Goal: Check status: Check status

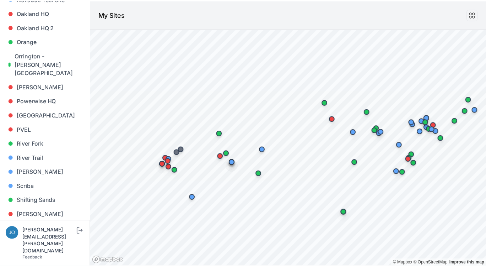
scroll to position [745, 0]
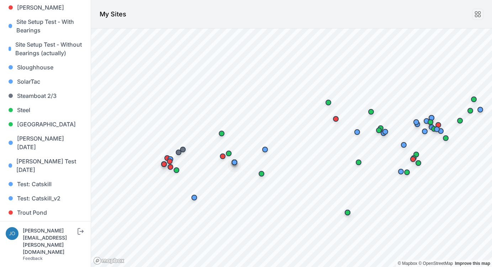
click at [38, 234] on link "Whitetail" at bounding box center [45, 241] width 79 height 14
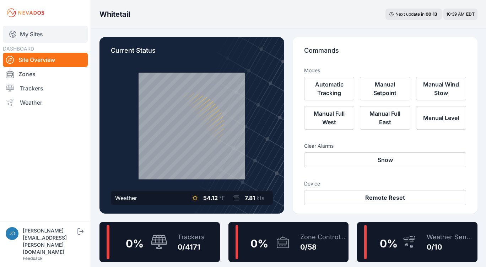
click at [25, 31] on link "My Sites" at bounding box center [45, 34] width 85 height 17
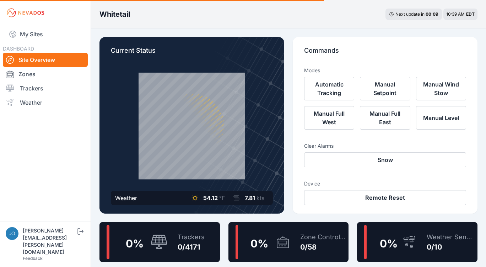
click at [52, 147] on nav "My Sites DASHBOARD Site Overview Zones Trackers Weather" at bounding box center [45, 120] width 91 height 189
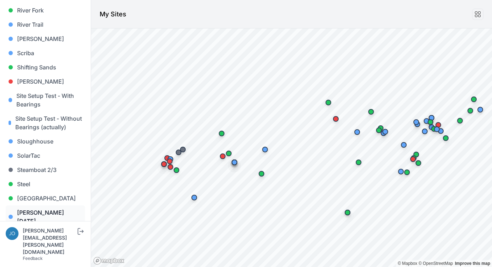
scroll to position [745, 0]
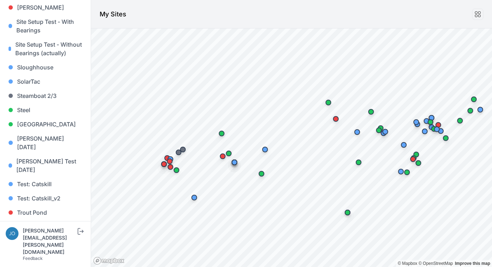
click at [31, 234] on link "Whitetail" at bounding box center [45, 241] width 79 height 14
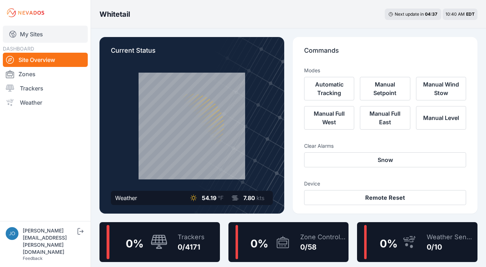
click at [38, 36] on link "My Sites" at bounding box center [45, 34] width 85 height 17
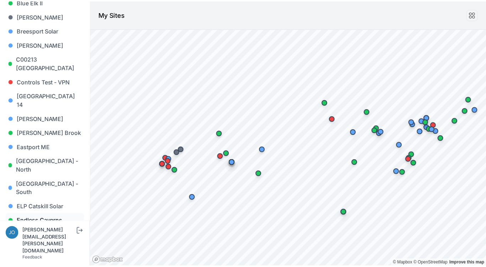
scroll to position [157, 0]
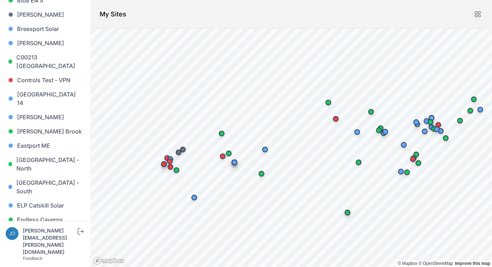
click at [47, 226] on link "French Road Solar" at bounding box center [45, 233] width 79 height 14
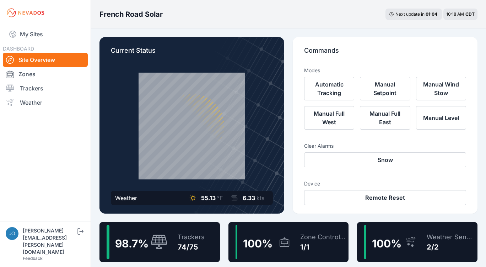
scroll to position [10, 0]
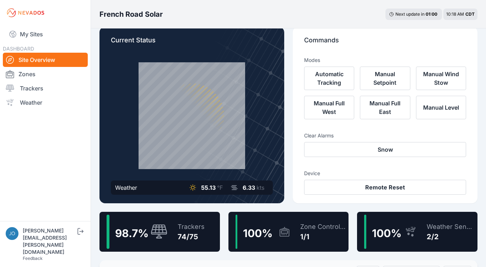
click at [179, 234] on div "74/75" at bounding box center [191, 236] width 27 height 10
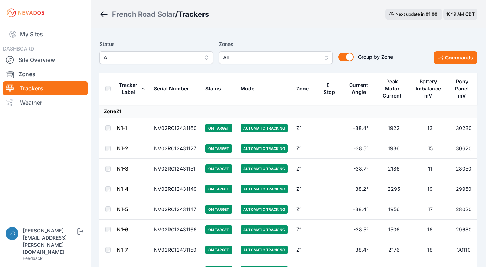
click at [149, 61] on span "All" at bounding box center [151, 57] width 95 height 9
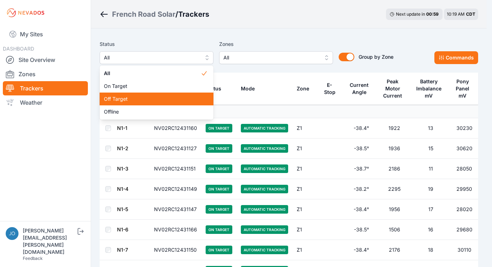
click at [122, 103] on div "Off Target" at bounding box center [157, 98] width 114 height 13
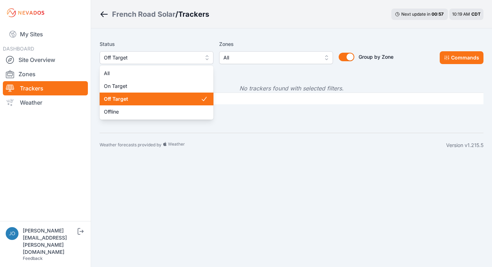
click at [124, 58] on span "Off Target" at bounding box center [151, 57] width 95 height 9
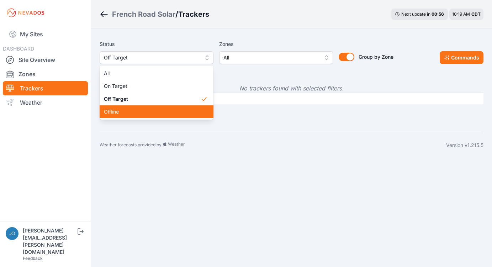
click at [119, 108] on span "Offline" at bounding box center [152, 111] width 97 height 7
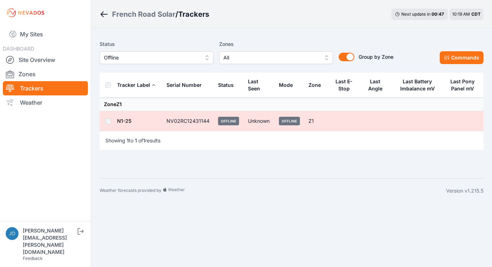
click at [124, 119] on link "N1-25" at bounding box center [124, 121] width 14 height 6
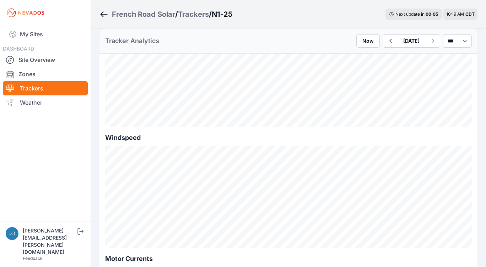
scroll to position [226, 0]
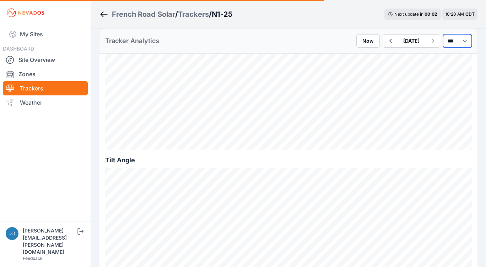
select select "******"
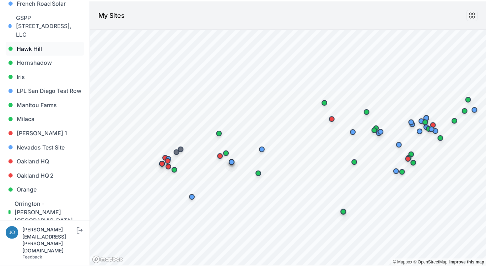
scroll to position [322, 0]
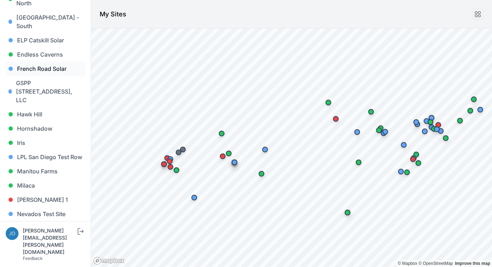
click at [29, 61] on link "French Road Solar" at bounding box center [45, 68] width 79 height 14
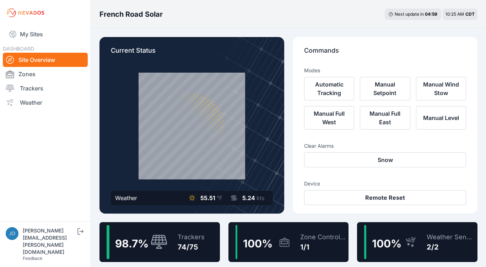
click at [193, 251] on div "74/75" at bounding box center [191, 247] width 27 height 10
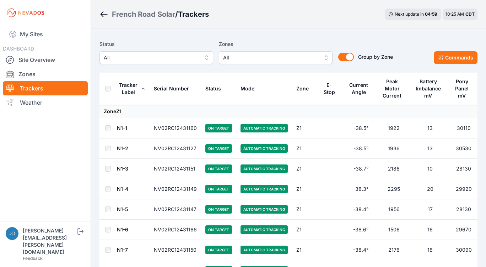
click at [163, 69] on div "Status All Zones All Group by Zone Group by Zone Commands" at bounding box center [289, 55] width 378 height 36
click at [163, 63] on button "All" at bounding box center [157, 57] width 114 height 13
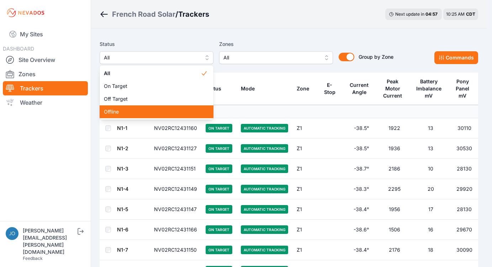
click at [150, 108] on span "Offline" at bounding box center [152, 111] width 97 height 7
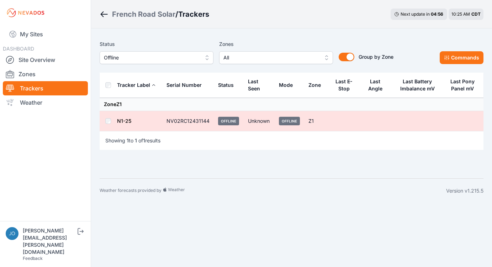
click at [122, 121] on link "N1-25" at bounding box center [124, 121] width 14 height 6
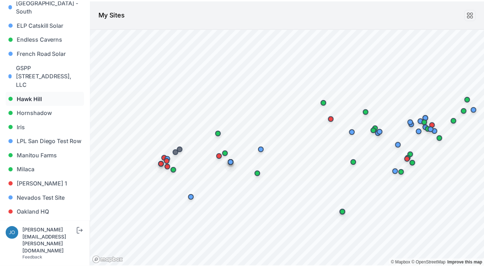
scroll to position [337, 0]
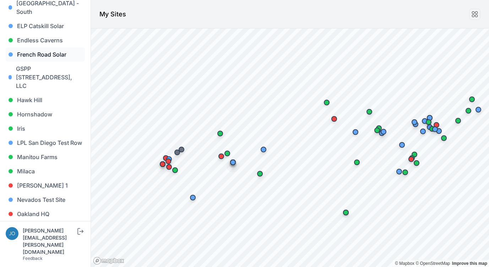
click at [36, 47] on link "French Road Solar" at bounding box center [45, 54] width 79 height 14
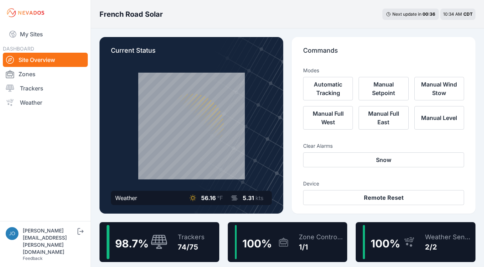
click at [184, 246] on div "74/75" at bounding box center [191, 247] width 27 height 10
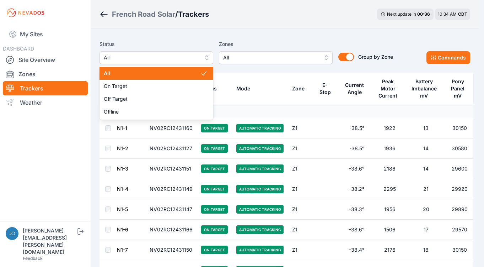
click at [166, 58] on span "All" at bounding box center [151, 57] width 95 height 9
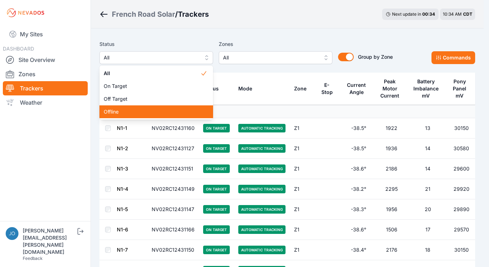
click at [141, 112] on span "Offline" at bounding box center [152, 111] width 97 height 7
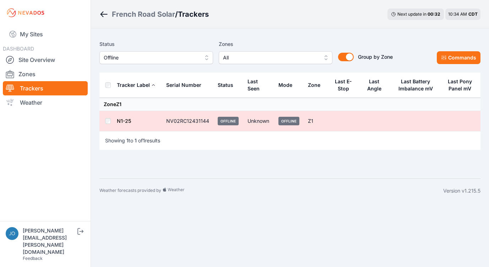
click at [125, 120] on link "N1-25" at bounding box center [124, 121] width 14 height 6
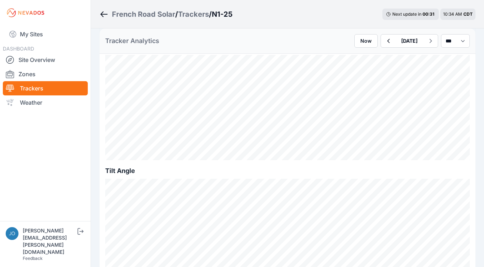
scroll to position [149, 0]
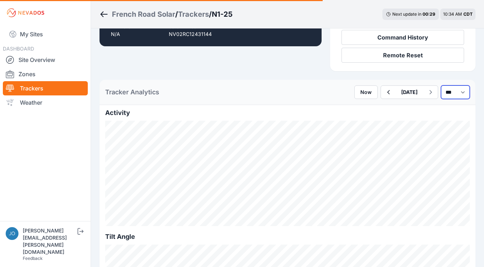
select select "*******"
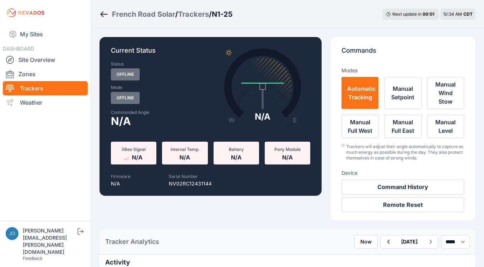
select select "*******"
